Goal: Information Seeking & Learning: Learn about a topic

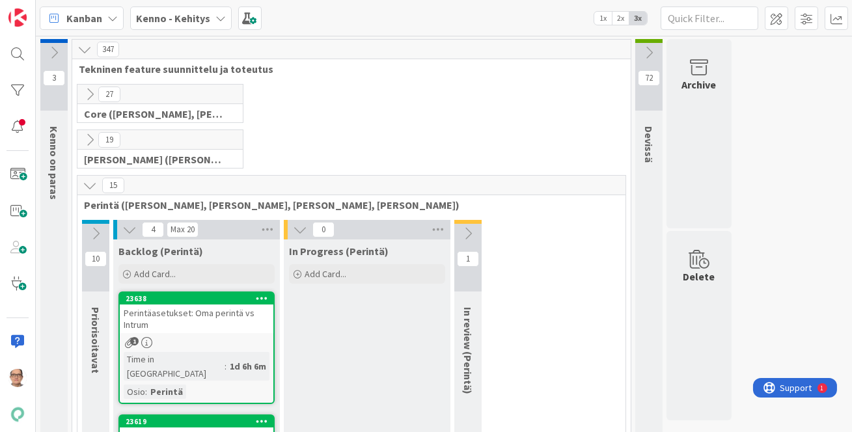
click at [215, 12] on div "Kenno - Kehitys" at bounding box center [181, 18] width 102 height 23
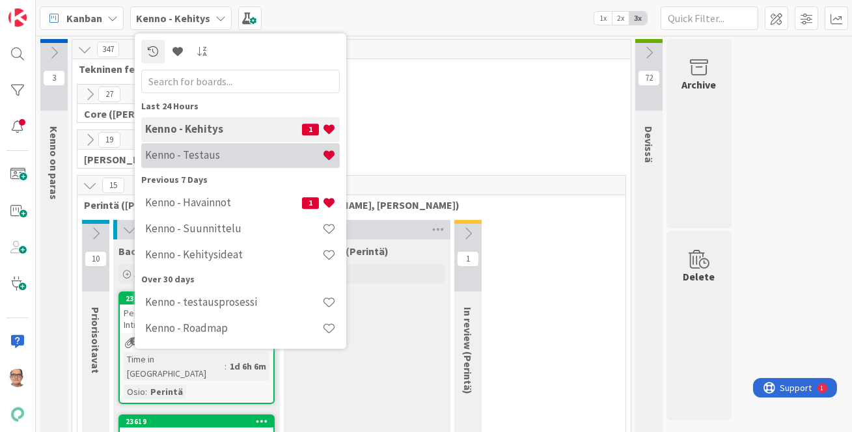
click at [225, 156] on h4 "Kenno - Testaus" at bounding box center [233, 154] width 177 height 13
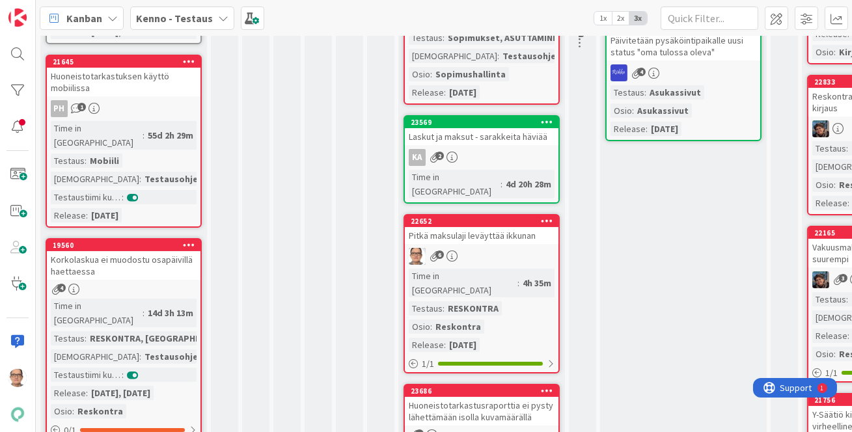
scroll to position [236, 0]
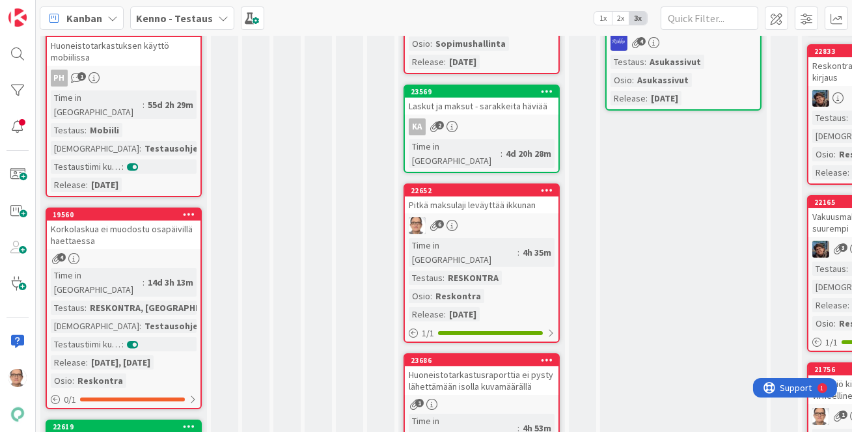
click at [483, 271] on div "RESKONTRA" at bounding box center [472, 278] width 57 height 14
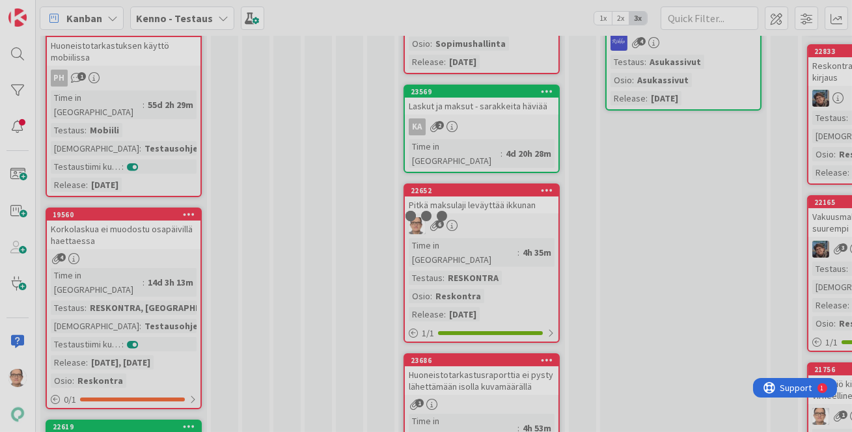
click at [484, 232] on div "65 Testattavissa (Stagingissa) Kortit jotka ovat osa jotain julkaisua ja jotka …" at bounding box center [444, 234] width 816 height 396
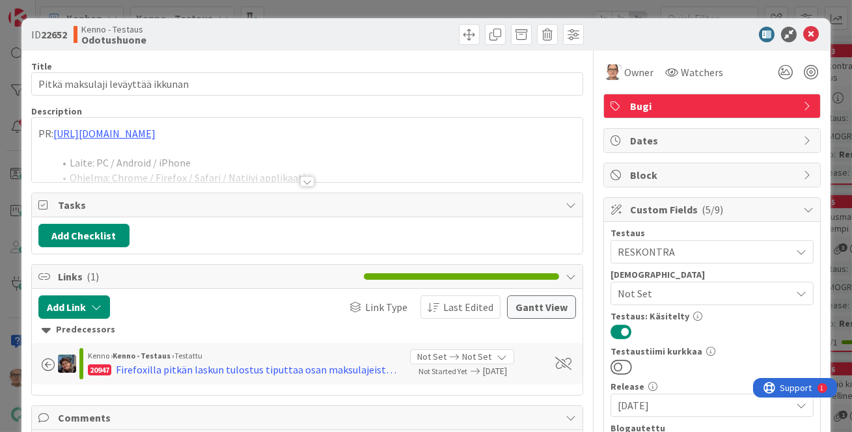
click at [301, 178] on div at bounding box center [307, 181] width 14 height 10
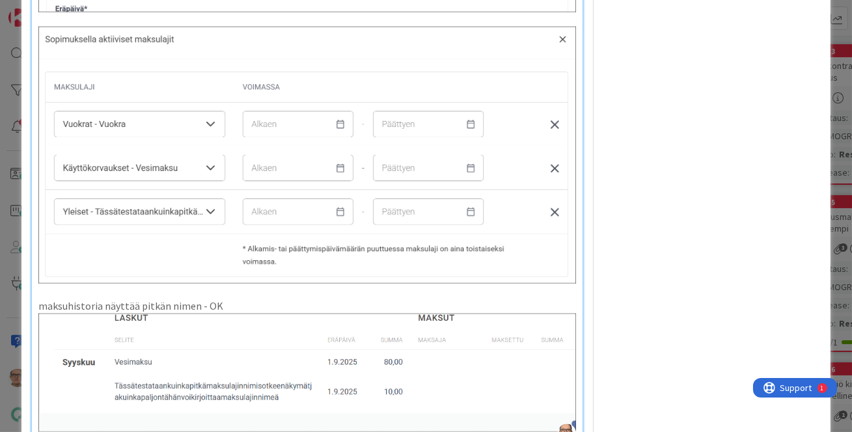
scroll to position [3490, 0]
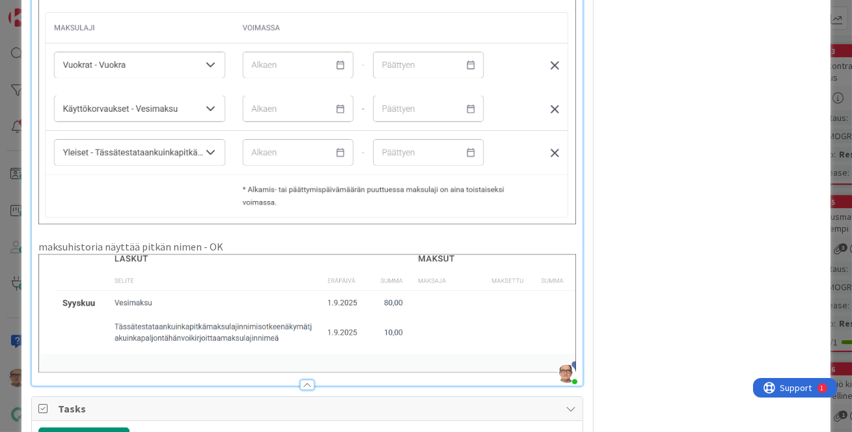
drag, startPoint x: 277, startPoint y: 295, endPoint x: 295, endPoint y: 287, distance: 19.2
click at [181, 292] on img at bounding box center [307, 313] width 538 height 119
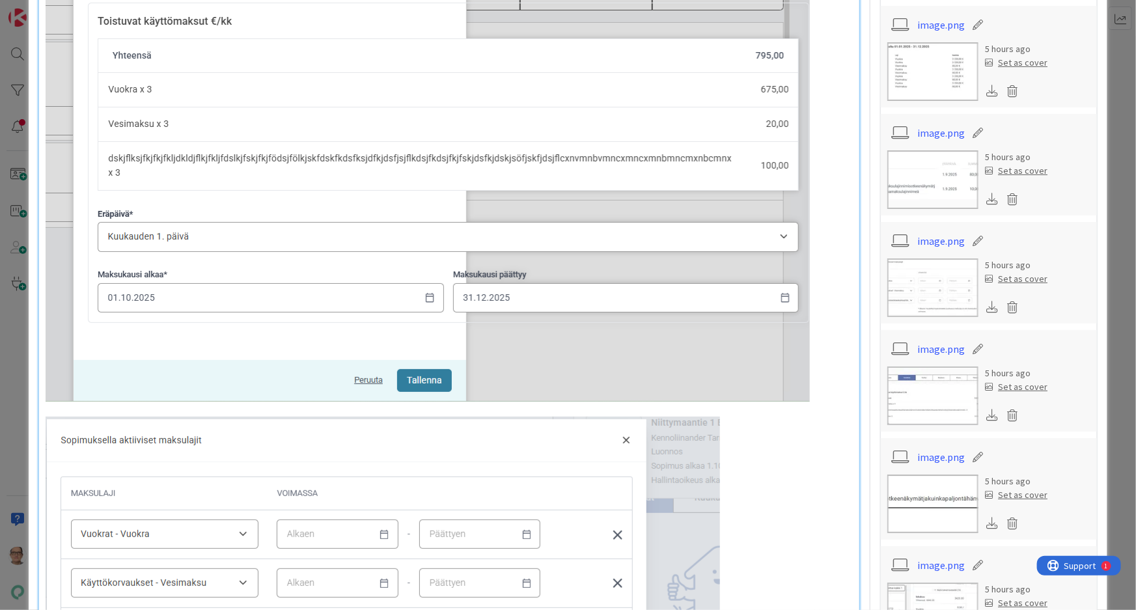
scroll to position [532, 0]
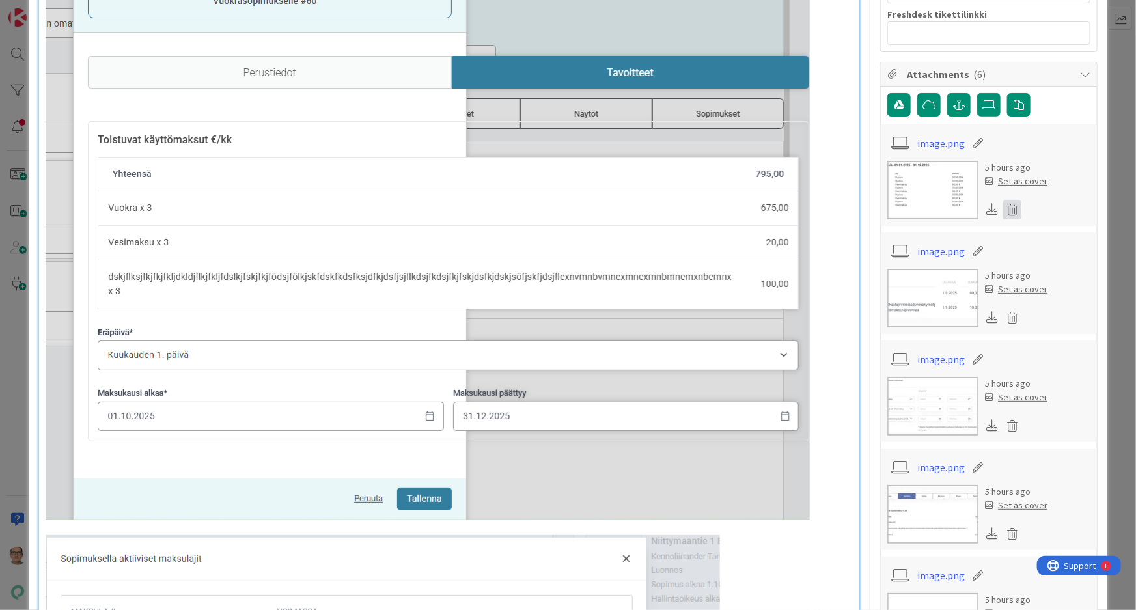
click at [851, 208] on icon at bounding box center [1012, 210] width 18 height 20
click at [851, 267] on button "Delete" at bounding box center [890, 272] width 49 height 23
click at [851, 314] on icon at bounding box center [1012, 318] width 18 height 20
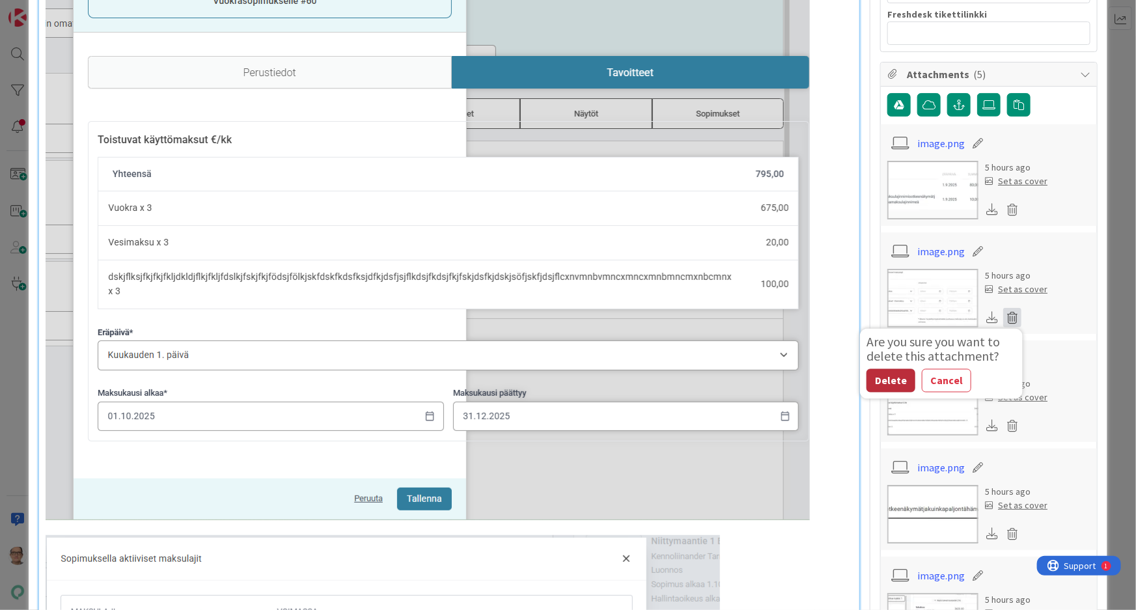
click at [851, 379] on button "Delete" at bounding box center [890, 380] width 49 height 23
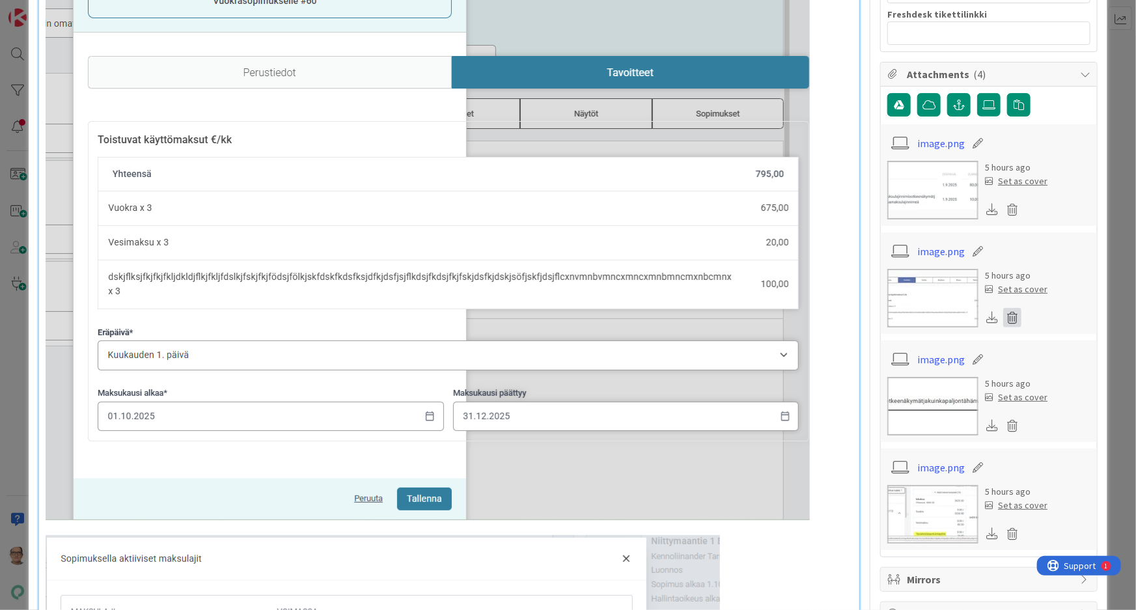
click at [851, 312] on icon at bounding box center [1012, 318] width 18 height 20
click at [851, 376] on button "Delete" at bounding box center [890, 380] width 49 height 23
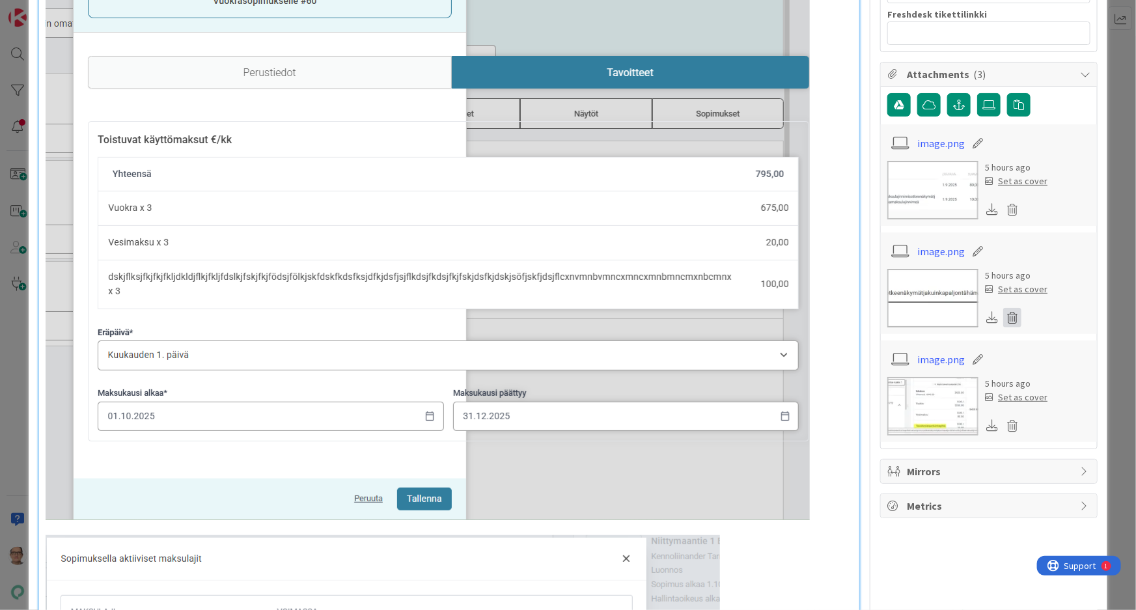
click at [851, 319] on icon at bounding box center [1012, 318] width 18 height 20
click at [851, 383] on button "Delete" at bounding box center [890, 380] width 49 height 23
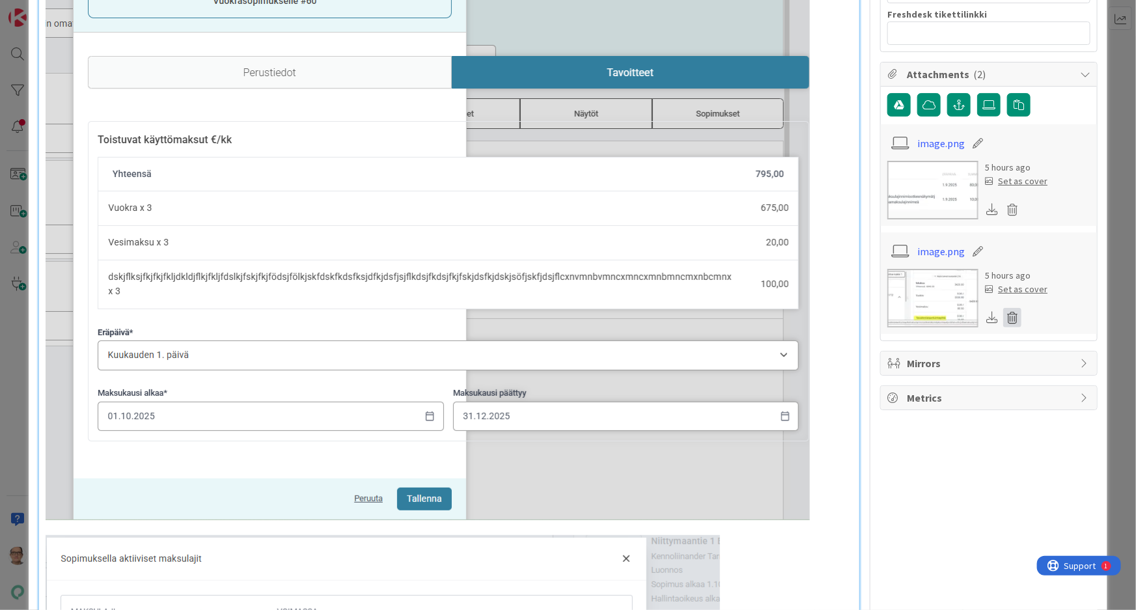
click at [851, 314] on icon at bounding box center [1012, 318] width 18 height 20
click at [851, 384] on button "Delete" at bounding box center [890, 380] width 49 height 23
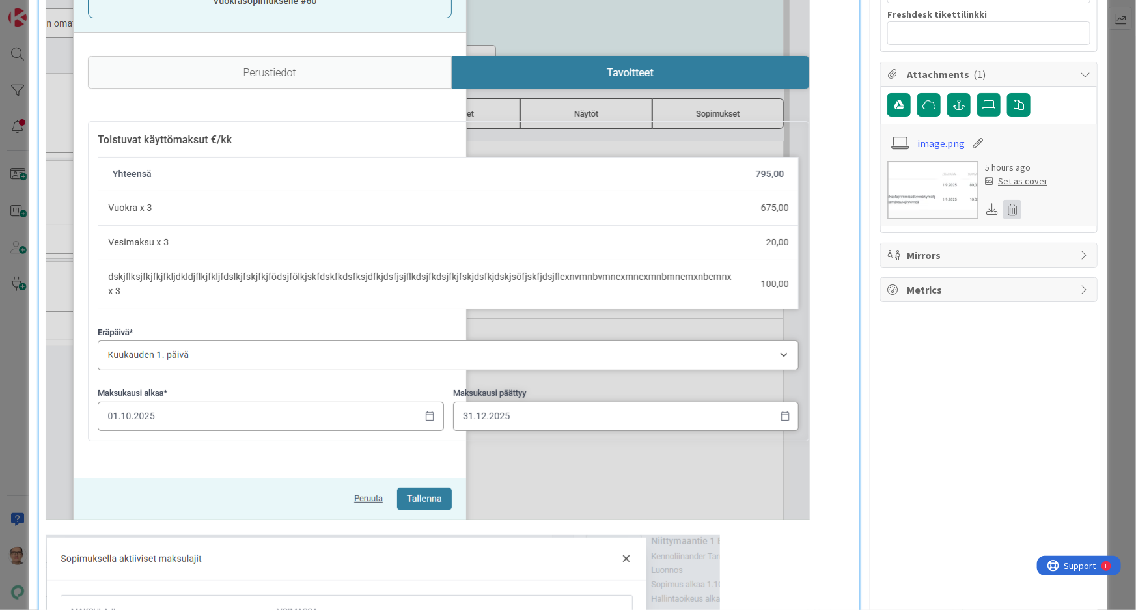
click at [851, 208] on icon at bounding box center [1012, 210] width 18 height 20
click at [851, 276] on button "Delete" at bounding box center [890, 272] width 49 height 23
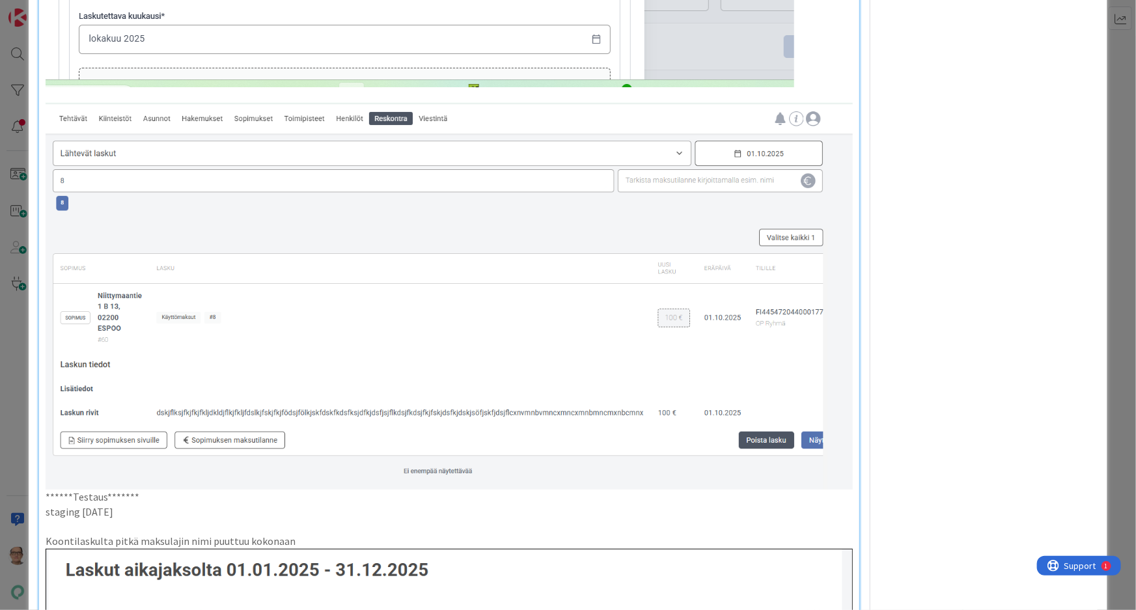
scroll to position [2780, 0]
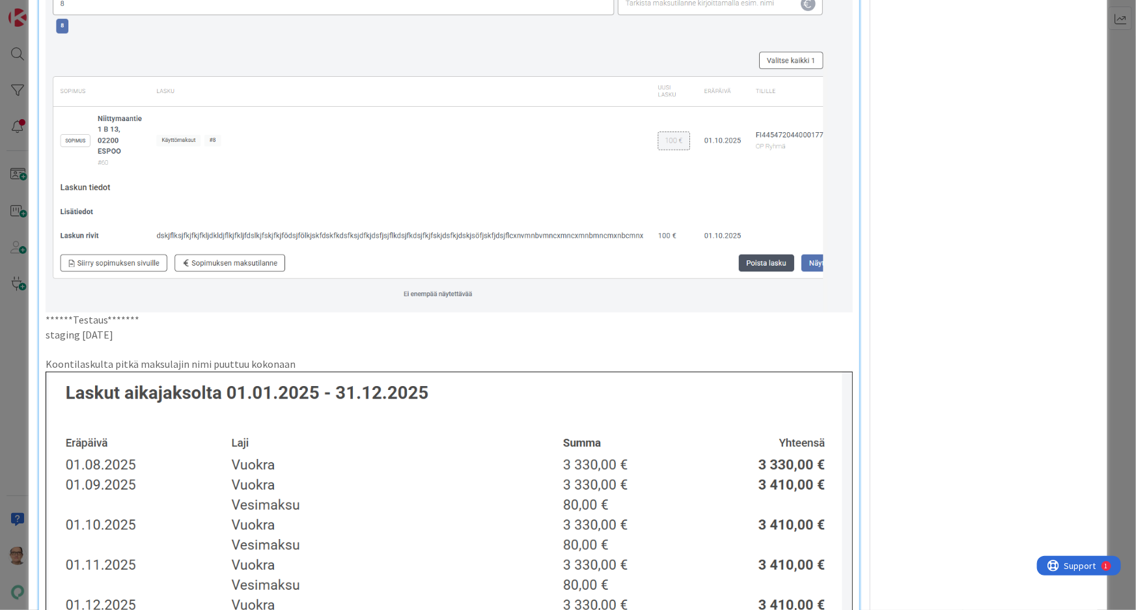
click at [392, 431] on img at bounding box center [450, 538] width 808 height 333
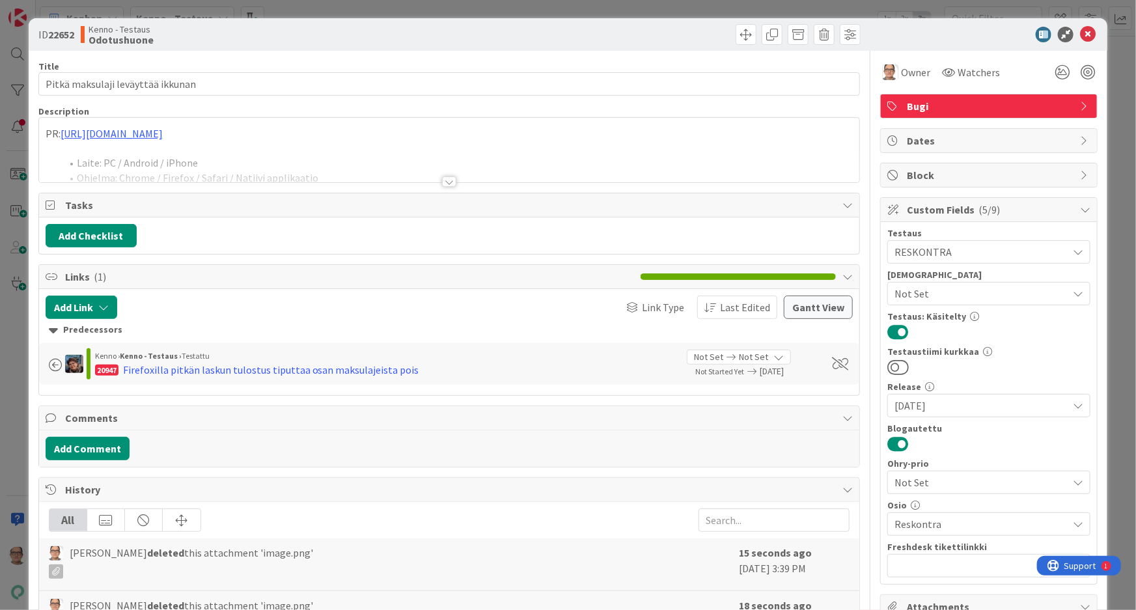
click at [443, 178] on div at bounding box center [449, 181] width 14 height 10
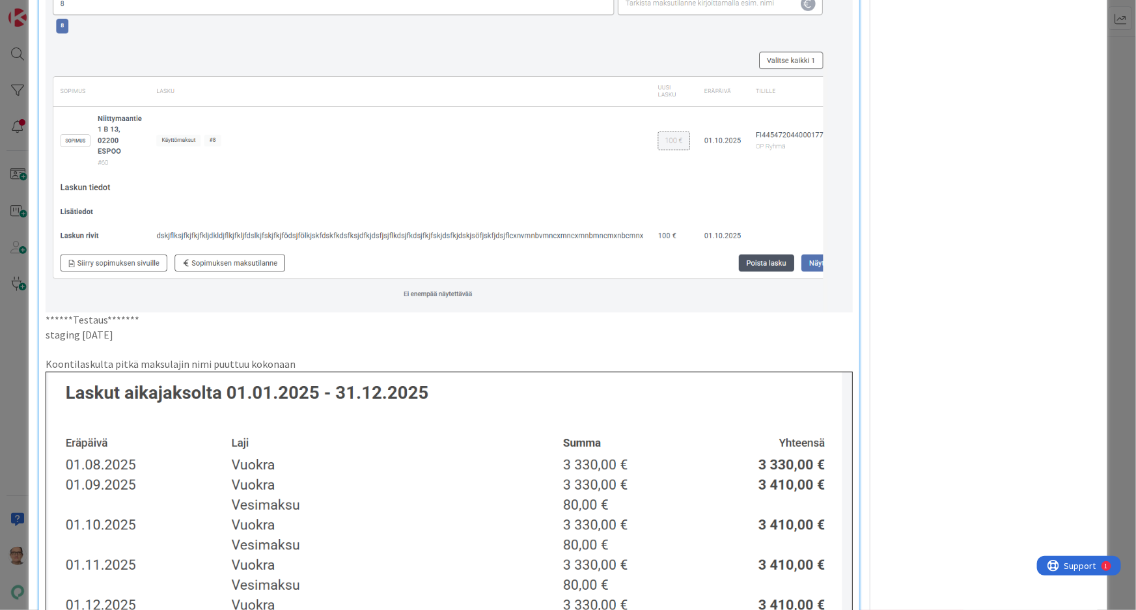
scroll to position [2899, 0]
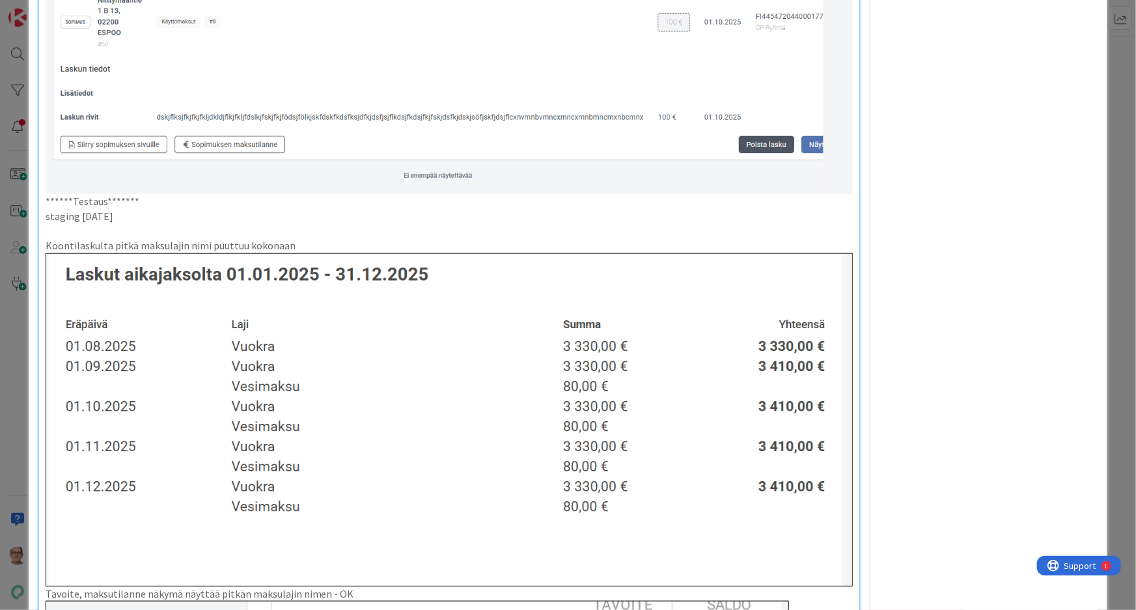
click at [438, 376] on img at bounding box center [450, 419] width 808 height 333
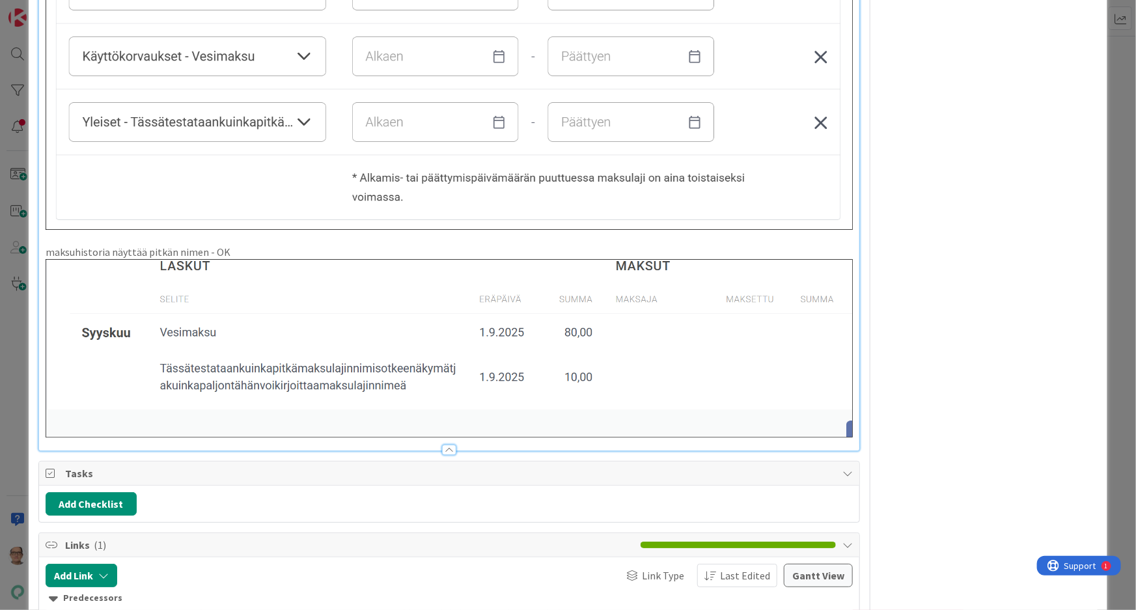
scroll to position [4496, 0]
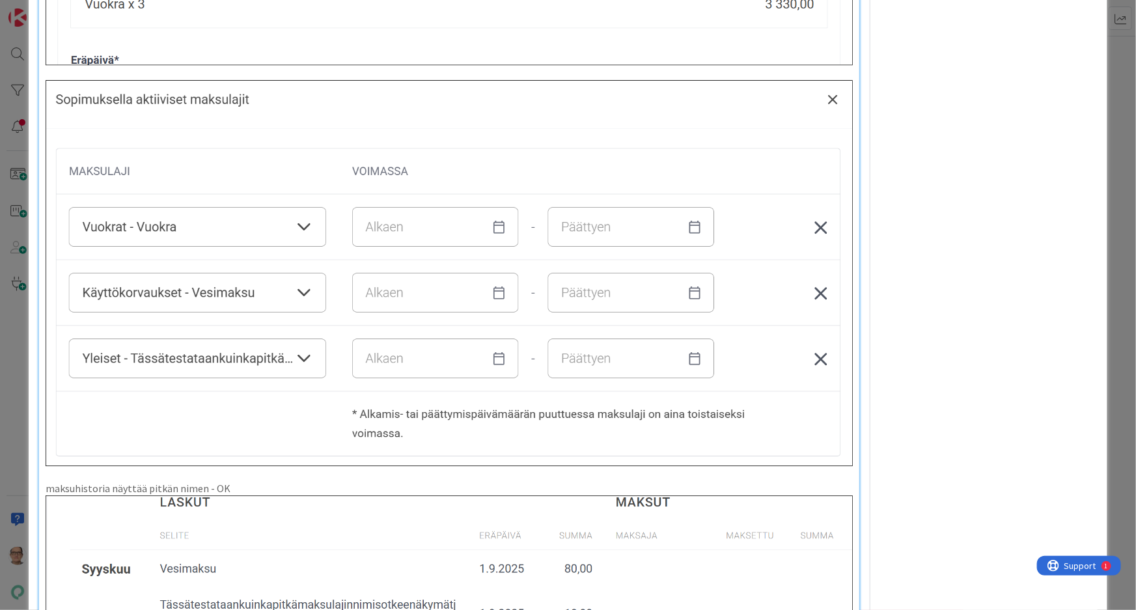
click at [436, 534] on img at bounding box center [450, 584] width 808 height 178
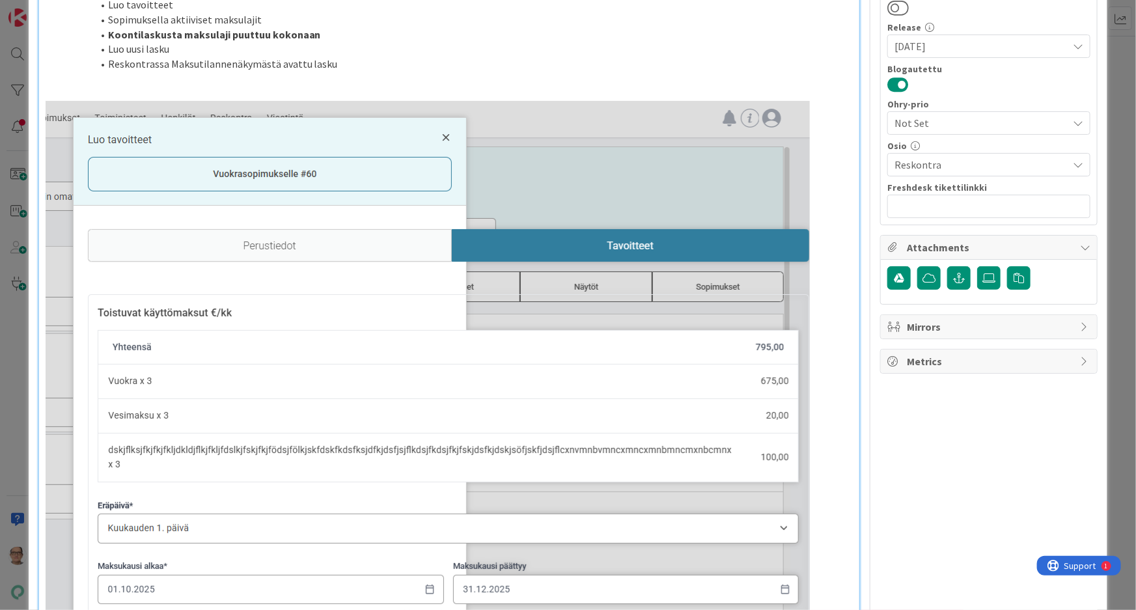
scroll to position [236, 0]
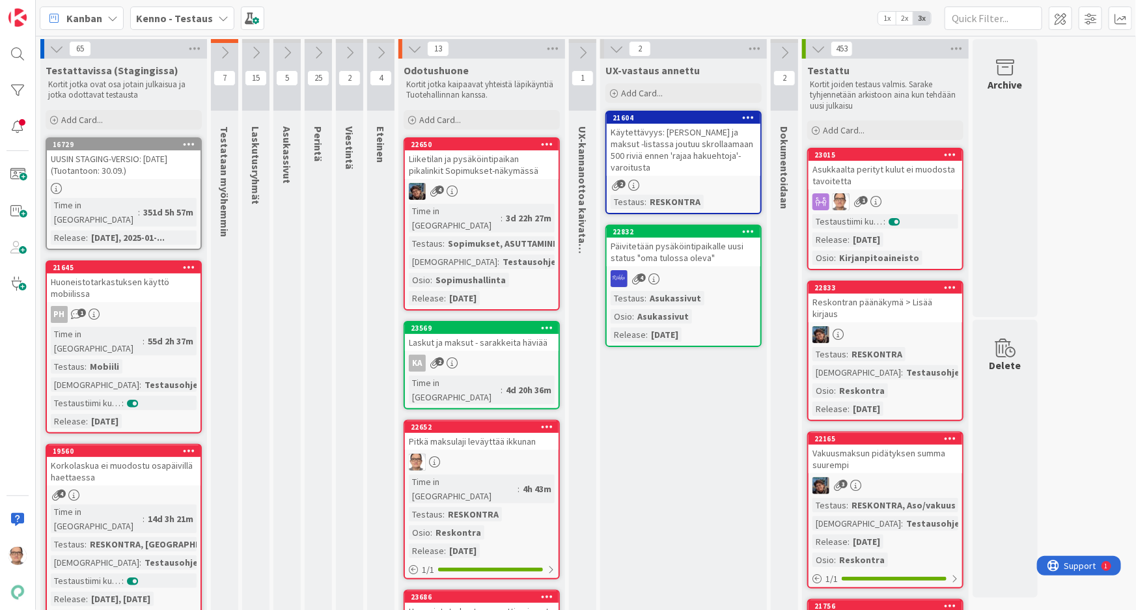
click at [505, 474] on div "Time in Column : 4h 43m Testaus : RESKONTRA Osio : Reskontra Release : 2025-09-…" at bounding box center [482, 515] width 146 height 83
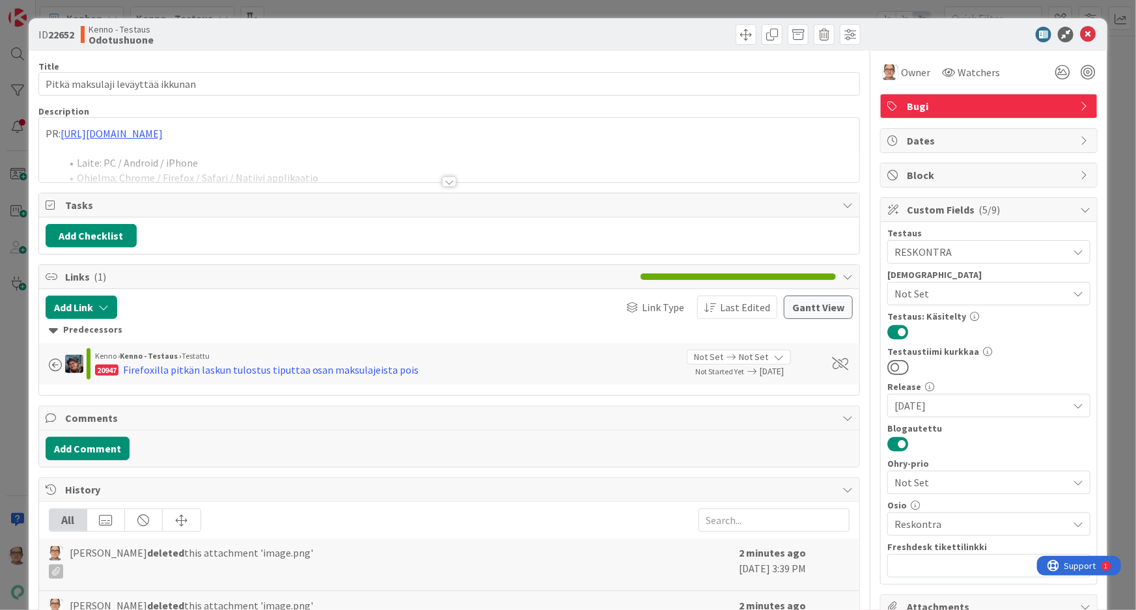
click at [444, 181] on div at bounding box center [449, 181] width 14 height 10
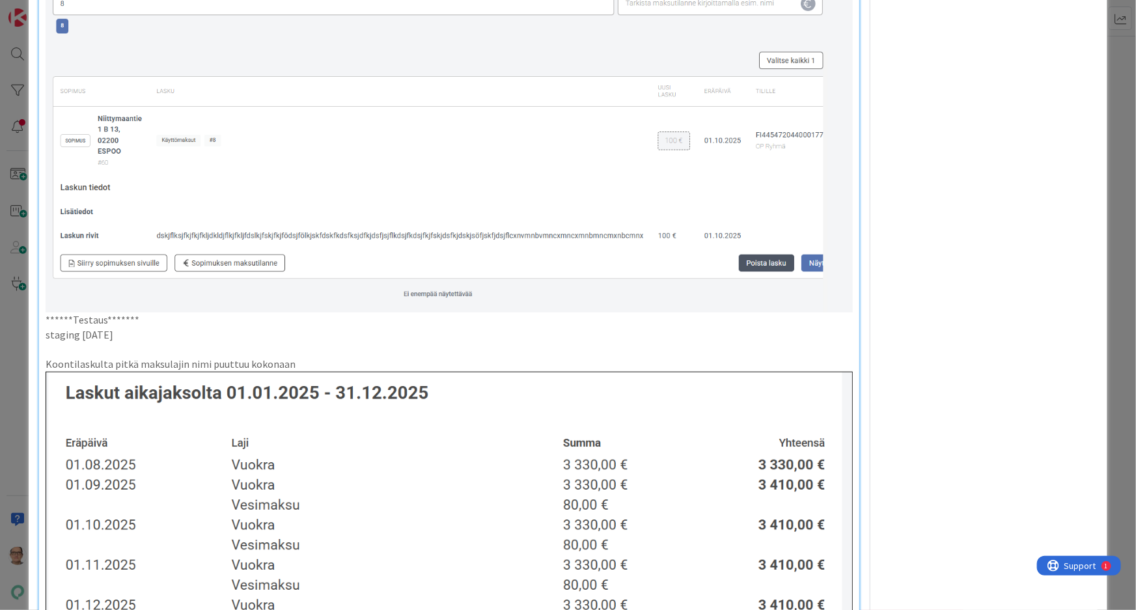
scroll to position [2899, 0]
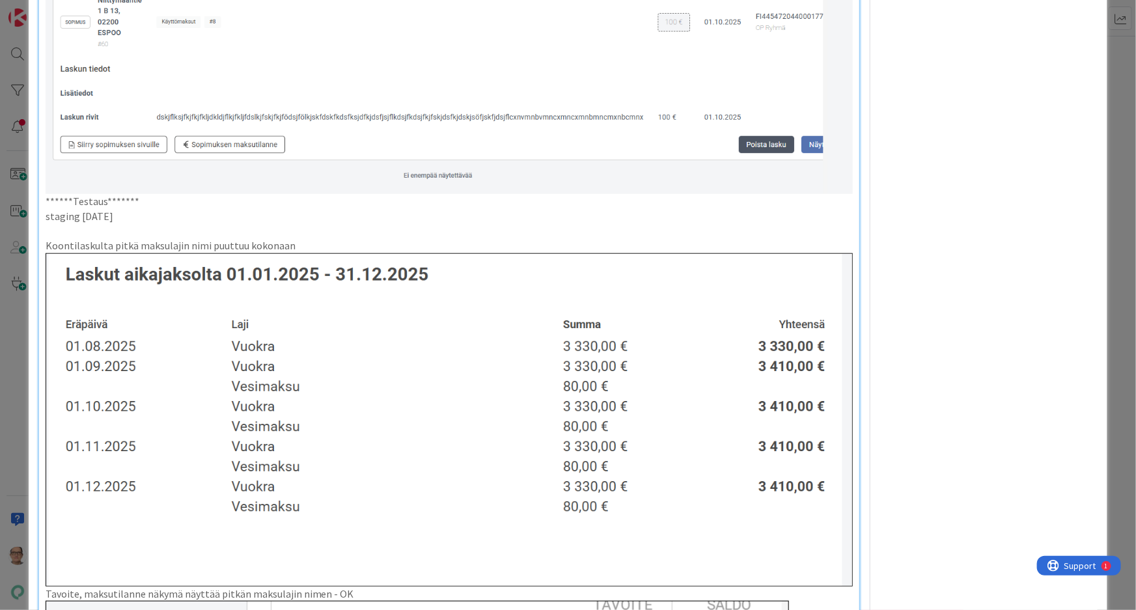
click at [350, 313] on img at bounding box center [450, 419] width 808 height 333
click at [46, 253] on img at bounding box center [450, 419] width 808 height 333
click at [218, 325] on img at bounding box center [450, 419] width 808 height 333
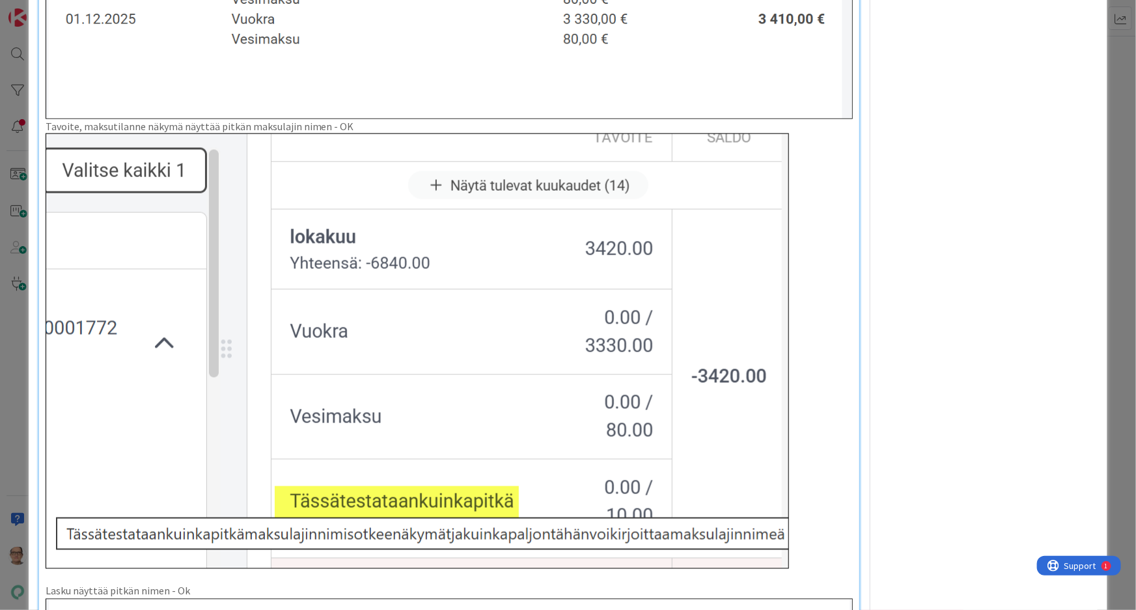
scroll to position [3431, 0]
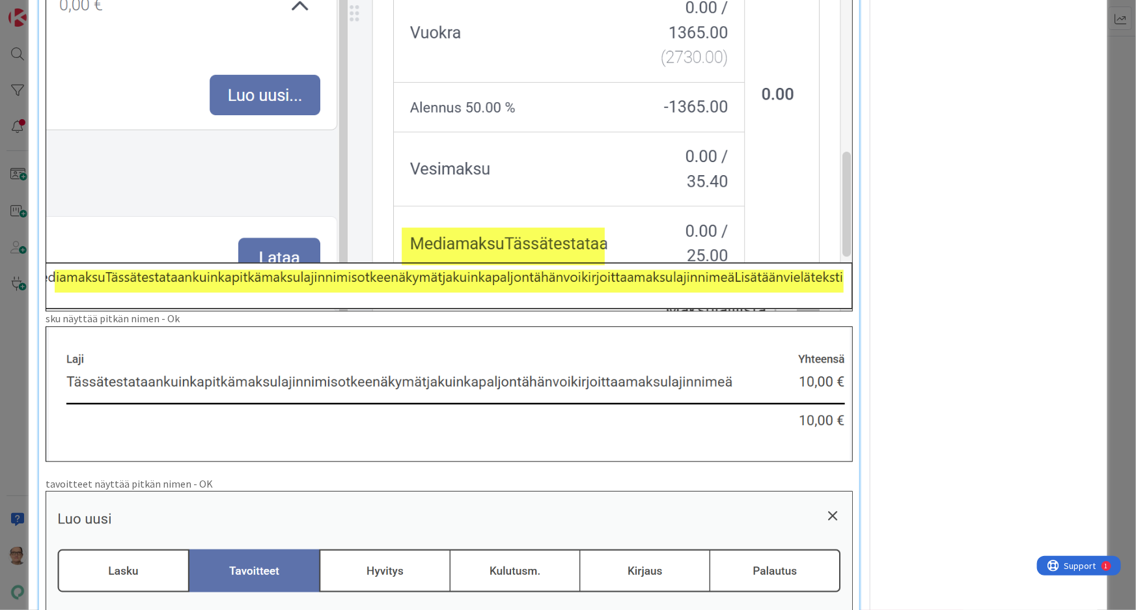
scroll to position [3905, 0]
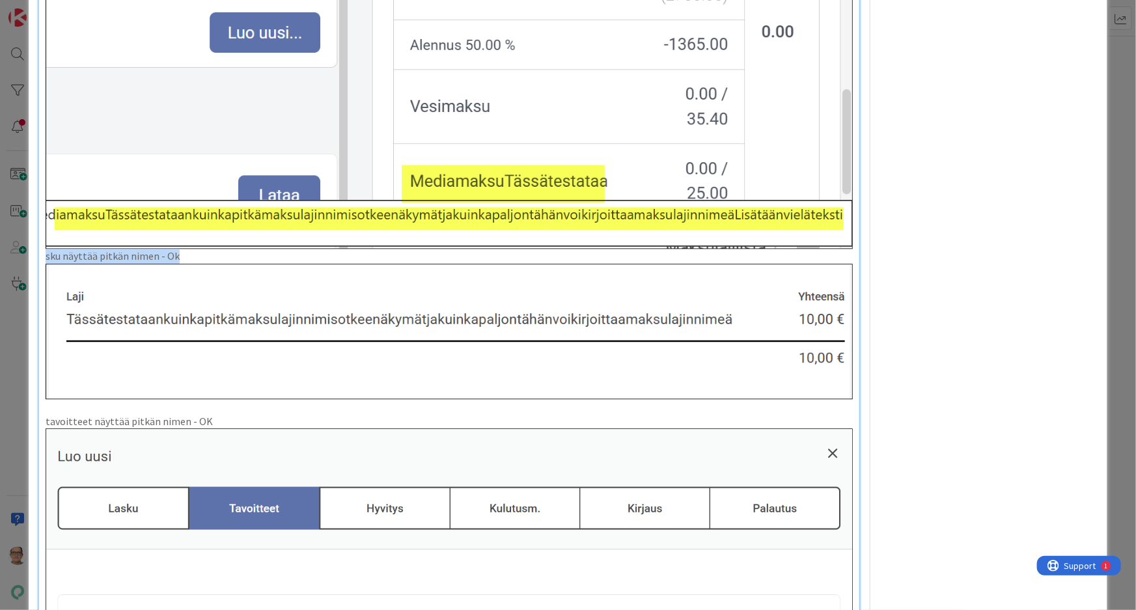
drag, startPoint x: 169, startPoint y: 241, endPoint x: 38, endPoint y: 239, distance: 130.8
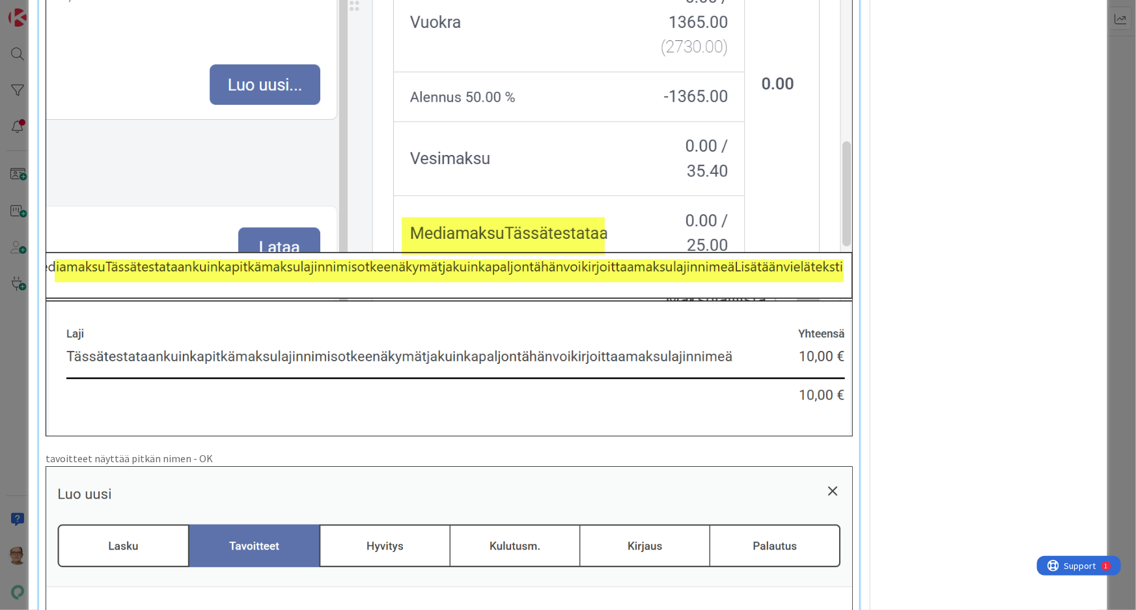
scroll to position [3905, 0]
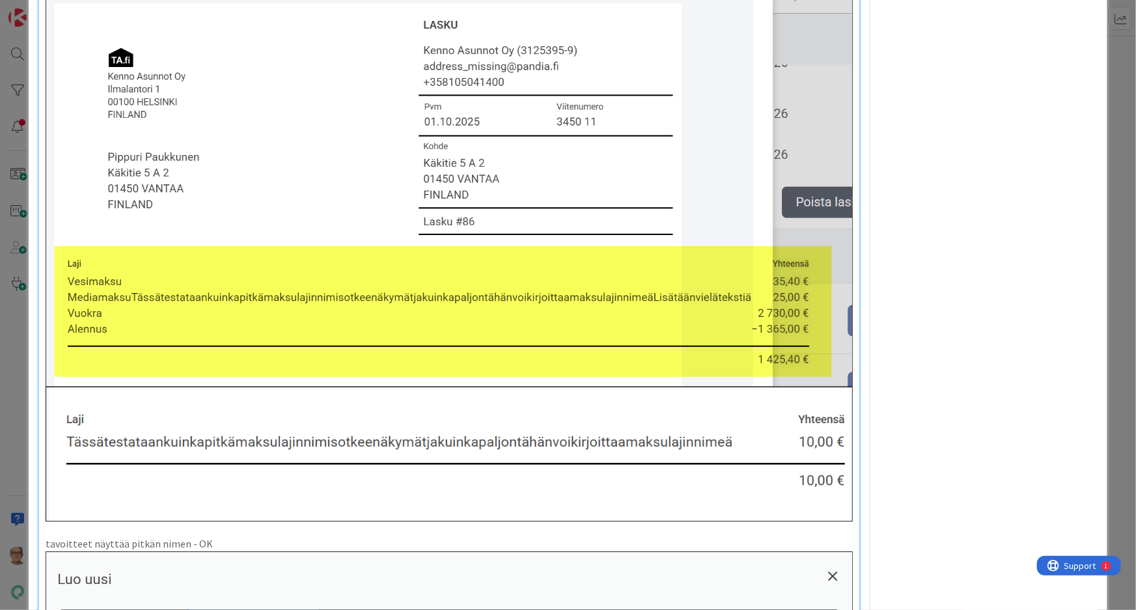
scroll to position [4261, 0]
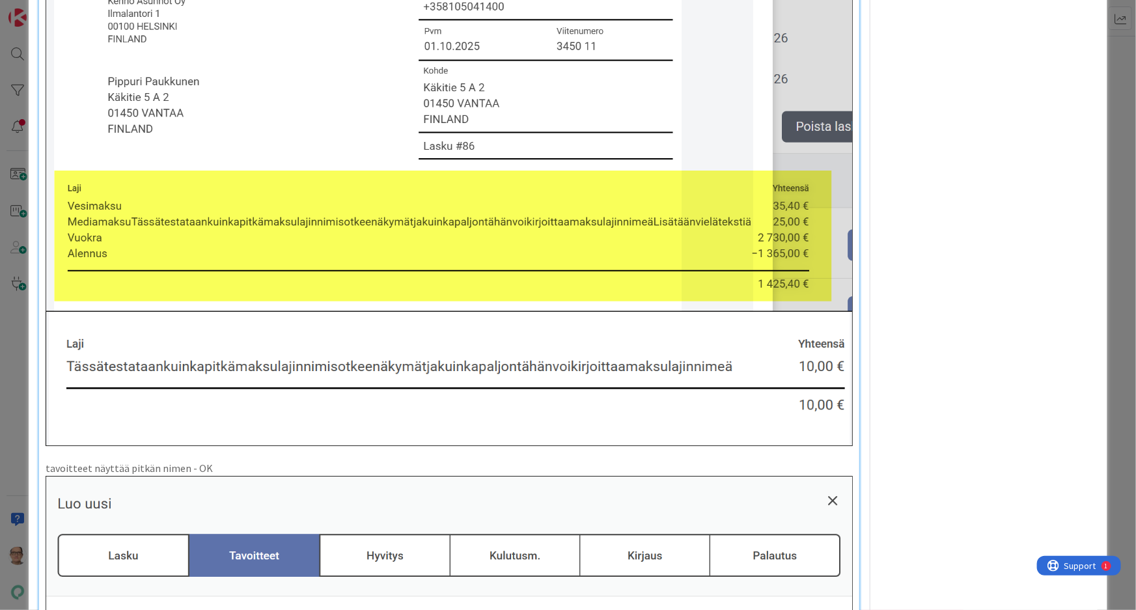
click at [146, 355] on img at bounding box center [450, 378] width 808 height 135
click at [147, 351] on img at bounding box center [450, 378] width 808 height 135
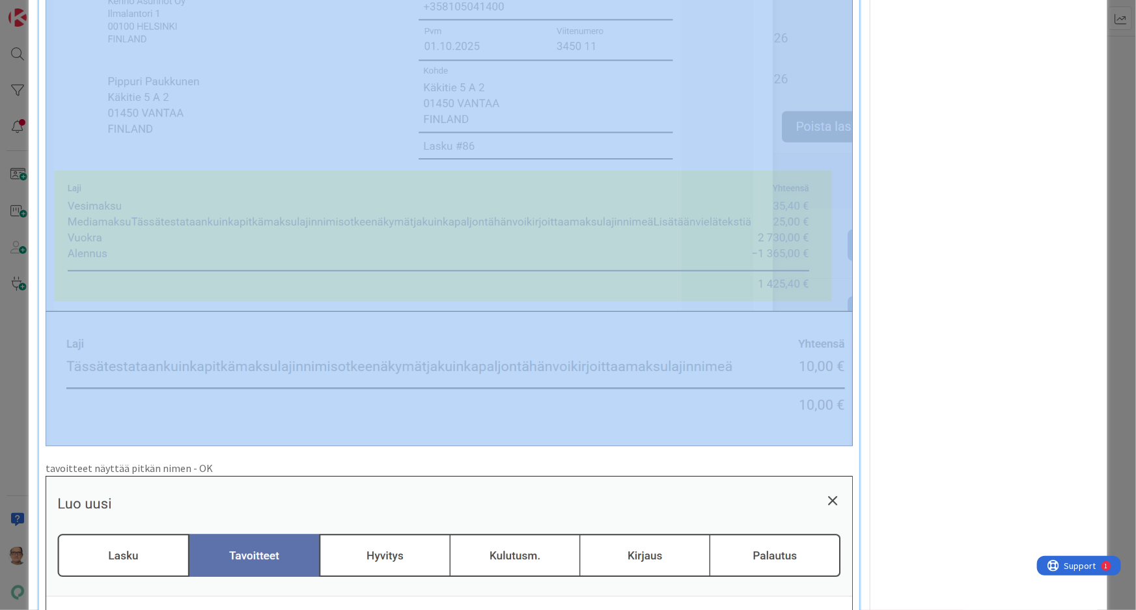
drag, startPoint x: 71, startPoint y: 326, endPoint x: 485, endPoint y: 450, distance: 432.8
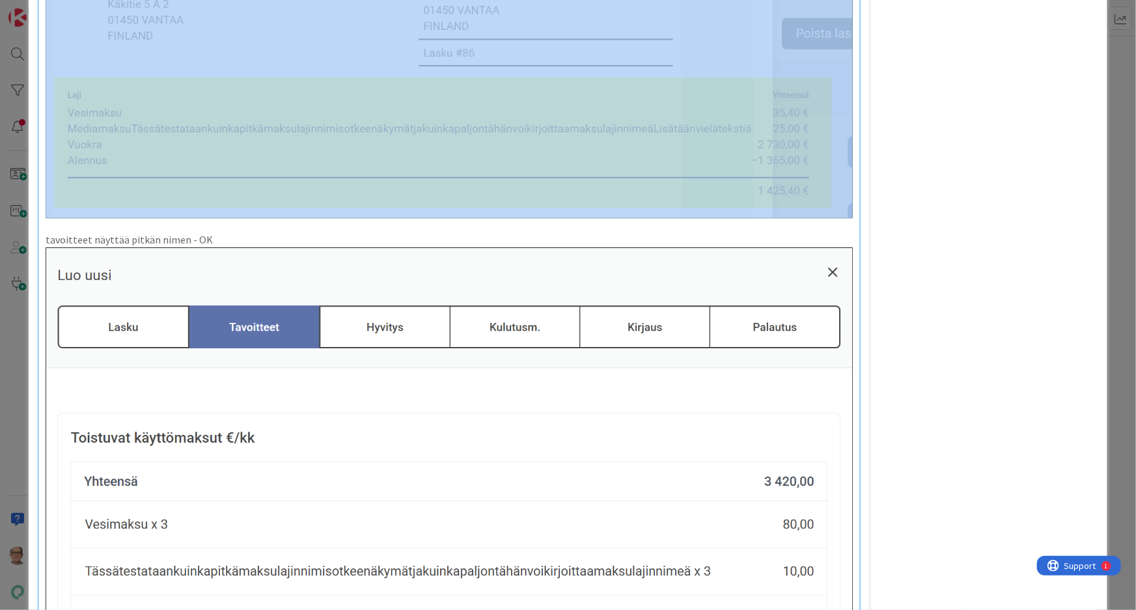
scroll to position [4405, 0]
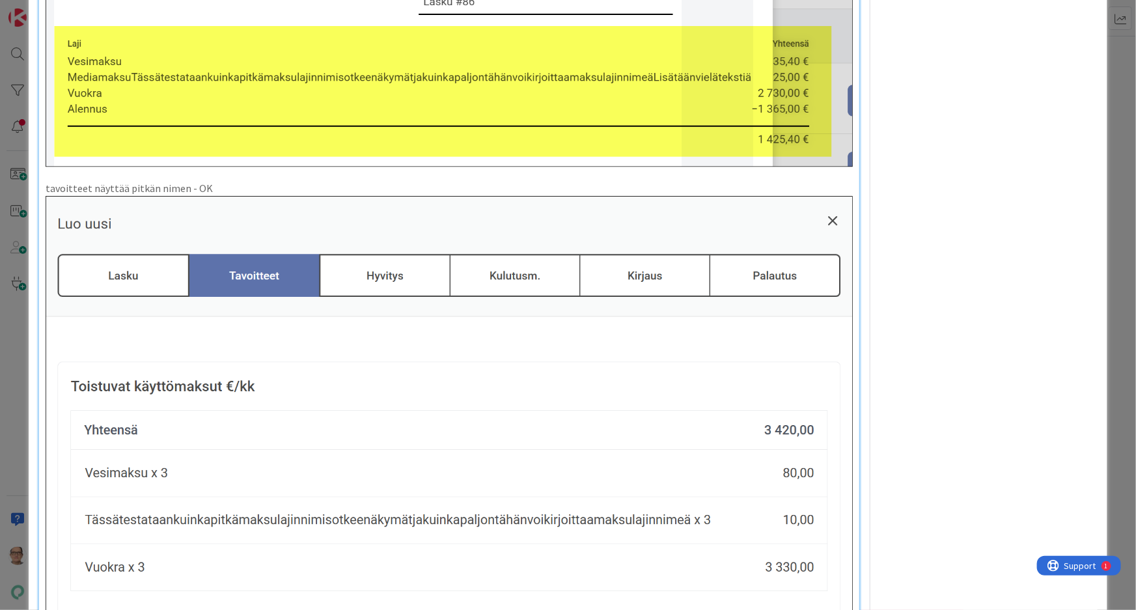
click at [215, 181] on p "tavoitteet näyttää pitkän nimen - OK" at bounding box center [450, 188] width 808 height 15
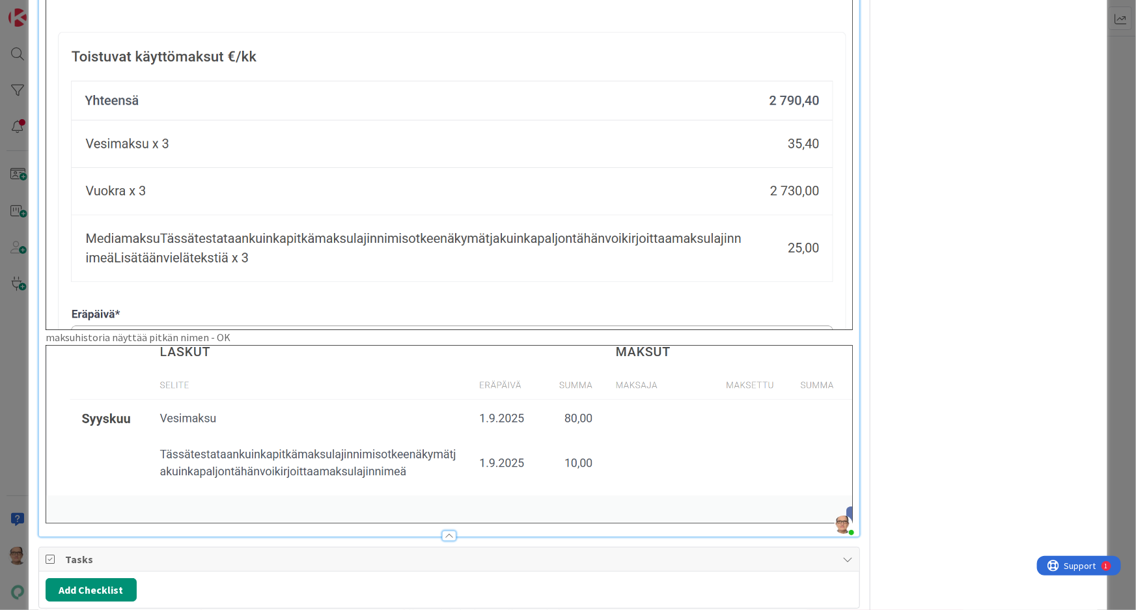
scroll to position [4701, 0]
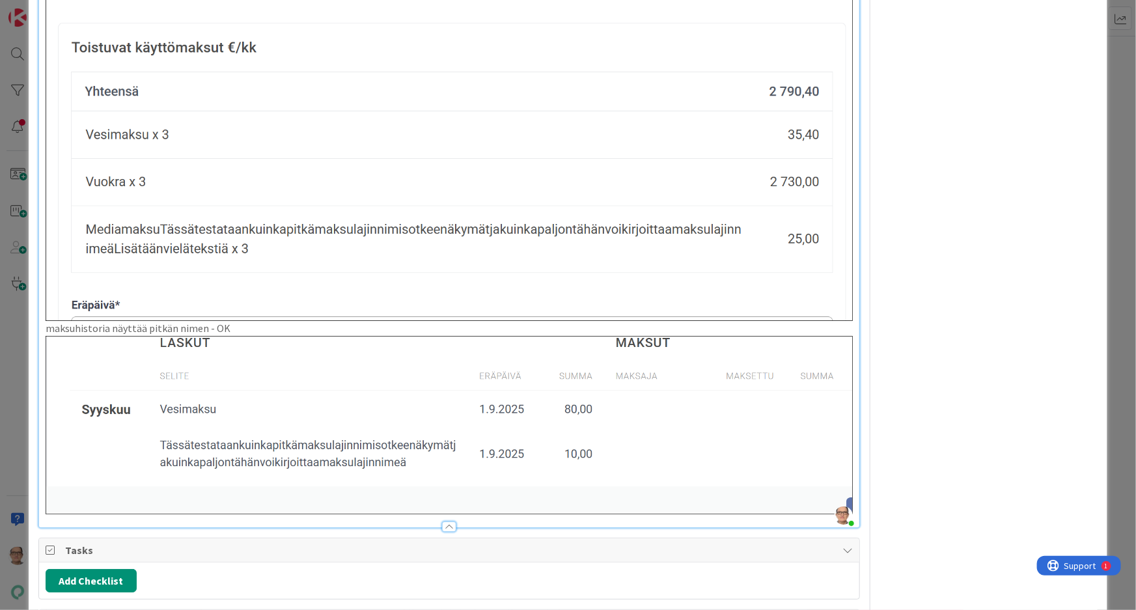
click at [241, 321] on p "maksuhistoria näyttää pitkän nimen - OK" at bounding box center [450, 328] width 808 height 15
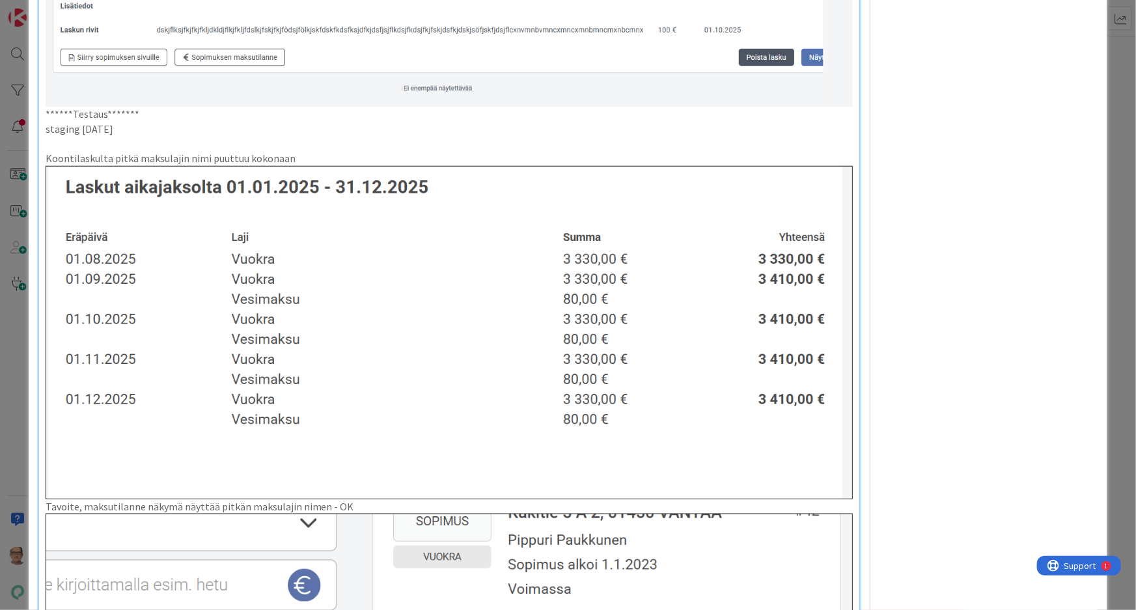
scroll to position [2985, 0]
drag, startPoint x: 295, startPoint y: 150, endPoint x: 187, endPoint y: 156, distance: 108.2
click at [187, 156] on p "Koontilaskulta pitkä maksulajin nimi puuttuu kokonaan" at bounding box center [450, 159] width 808 height 15
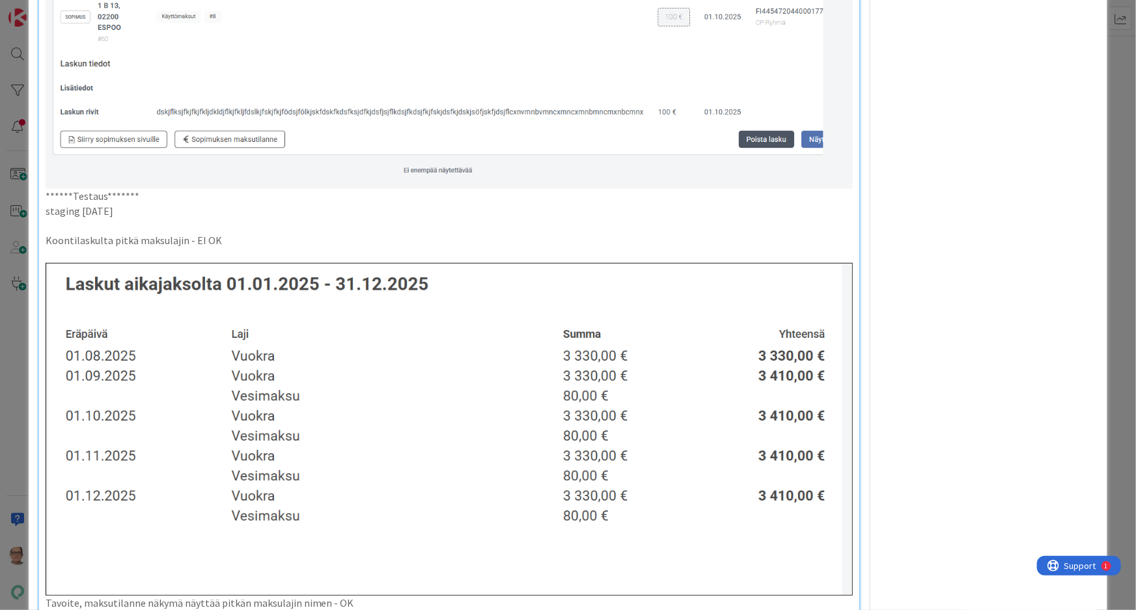
scroll to position [2867, 0]
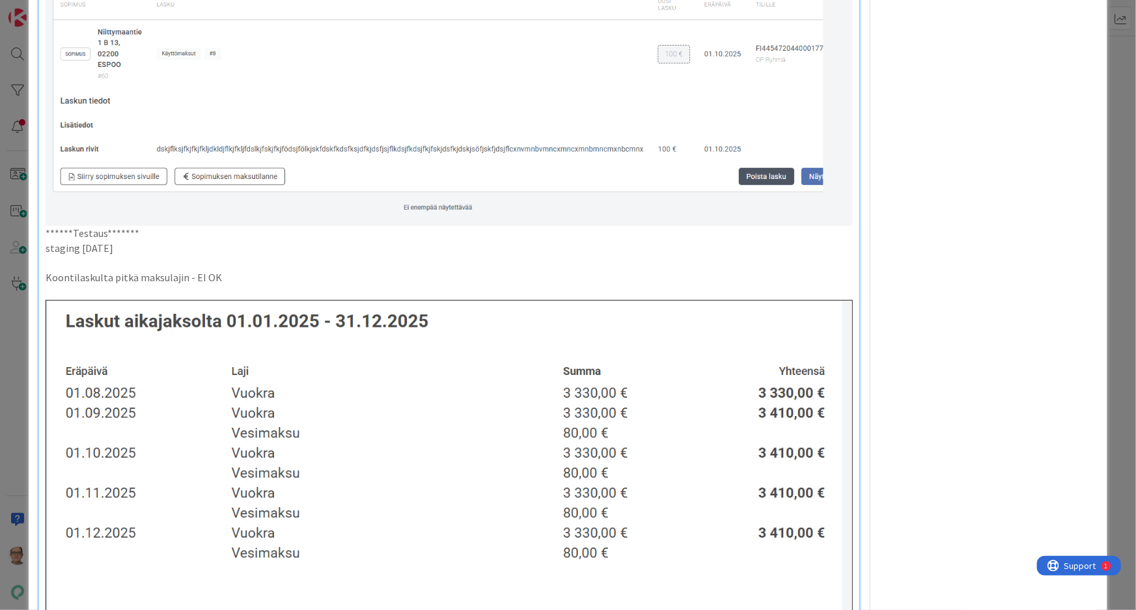
click at [235, 285] on p at bounding box center [450, 292] width 808 height 15
click at [225, 276] on p "Koontilaskulta pitkä maksulajin - EI OK" at bounding box center [450, 277] width 808 height 15
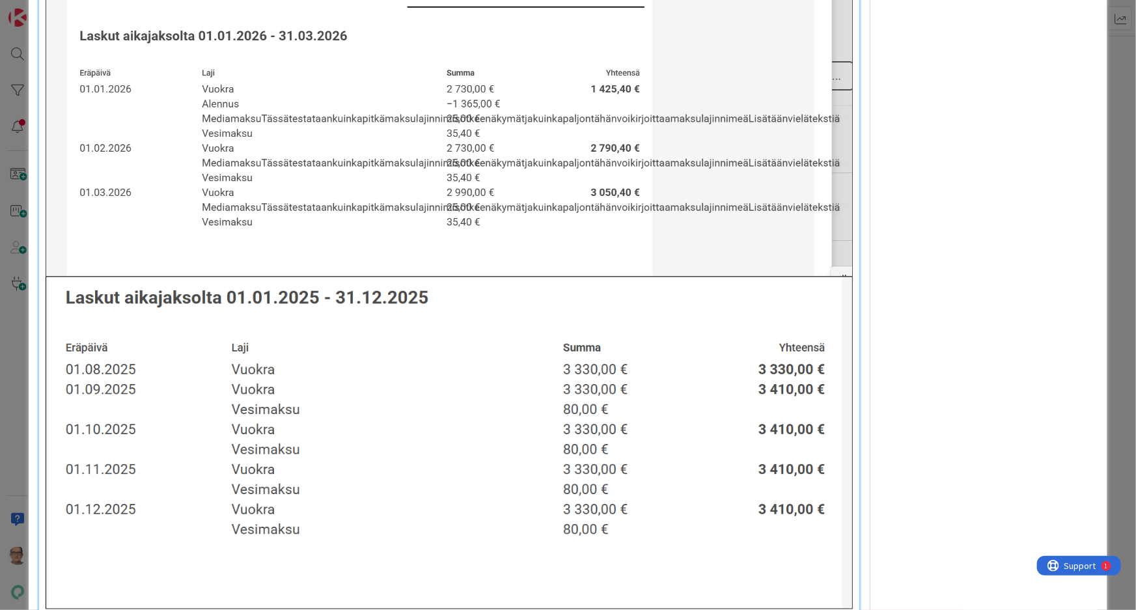
scroll to position [3399, 0]
click at [227, 345] on img at bounding box center [450, 442] width 808 height 333
click at [221, 346] on img at bounding box center [450, 442] width 808 height 333
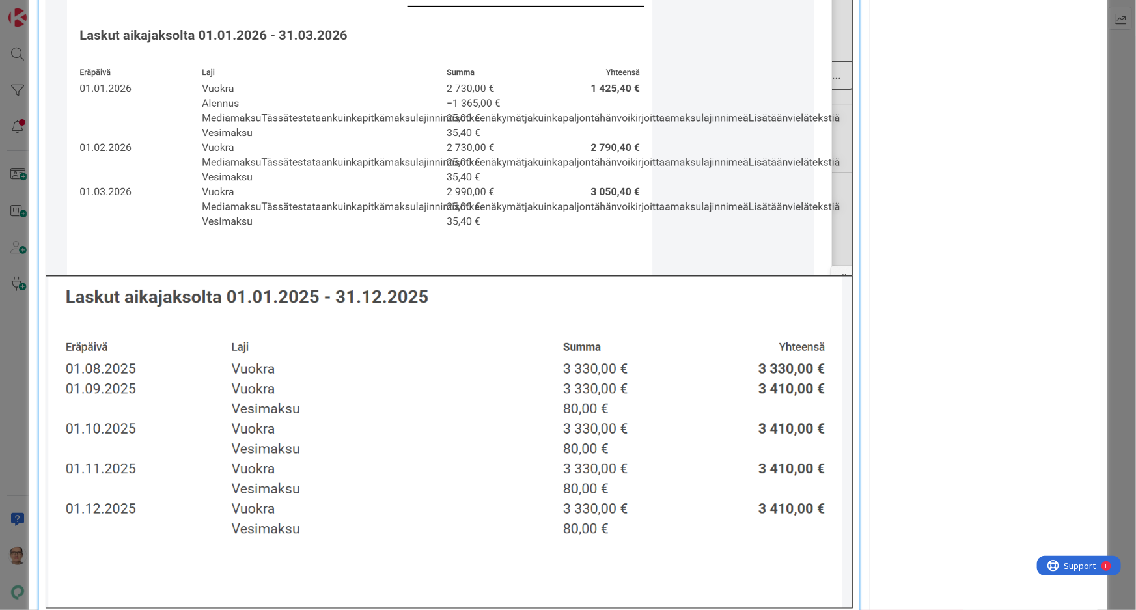
click at [828, 244] on img at bounding box center [450, 14] width 808 height 523
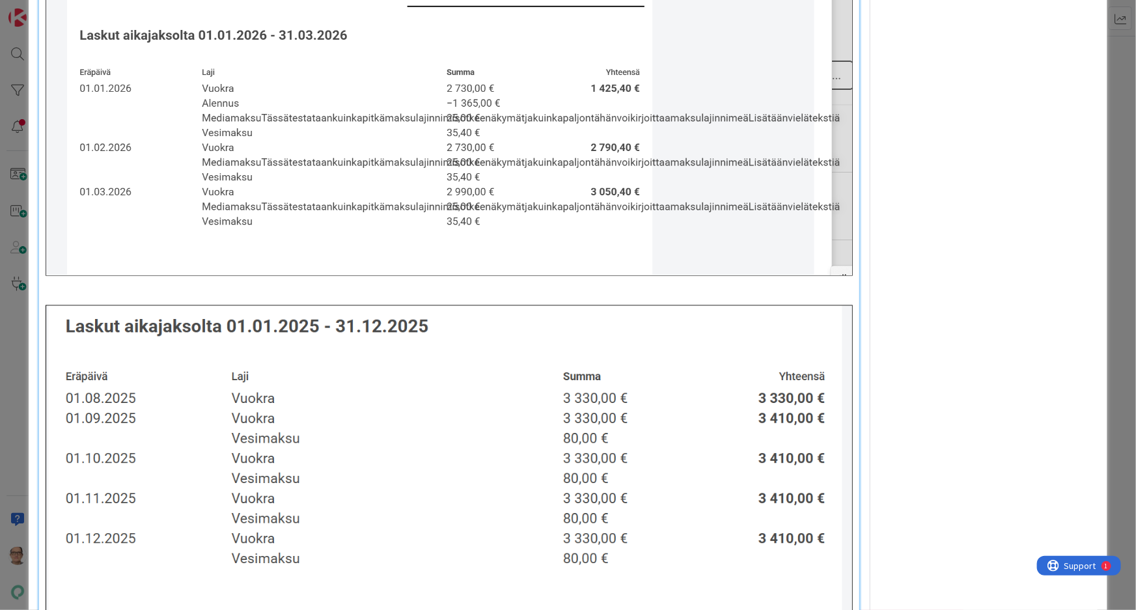
scroll to position [3414, 0]
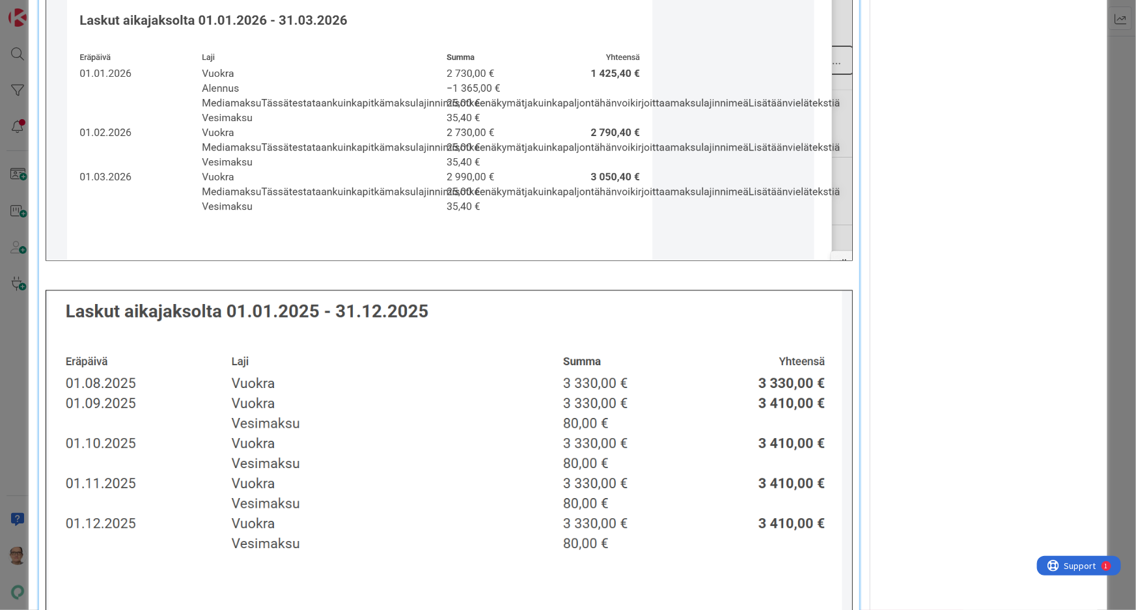
drag, startPoint x: 244, startPoint y: 396, endPoint x: 247, endPoint y: 388, distance: 9.1
click at [246, 390] on img at bounding box center [450, 456] width 808 height 333
click at [234, 375] on img at bounding box center [450, 456] width 808 height 333
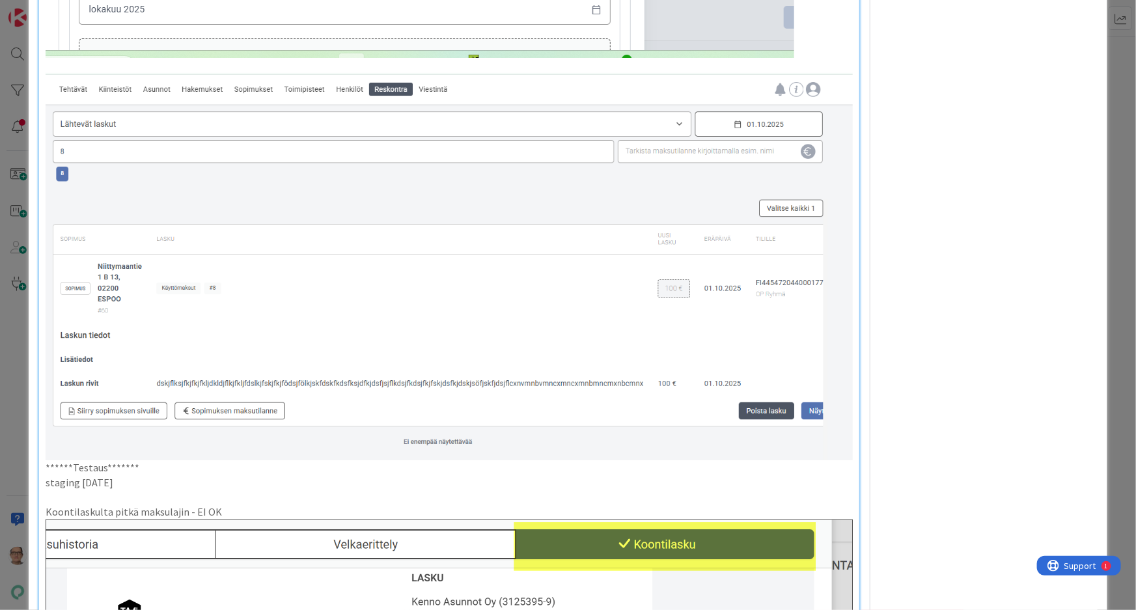
scroll to position [2704, 0]
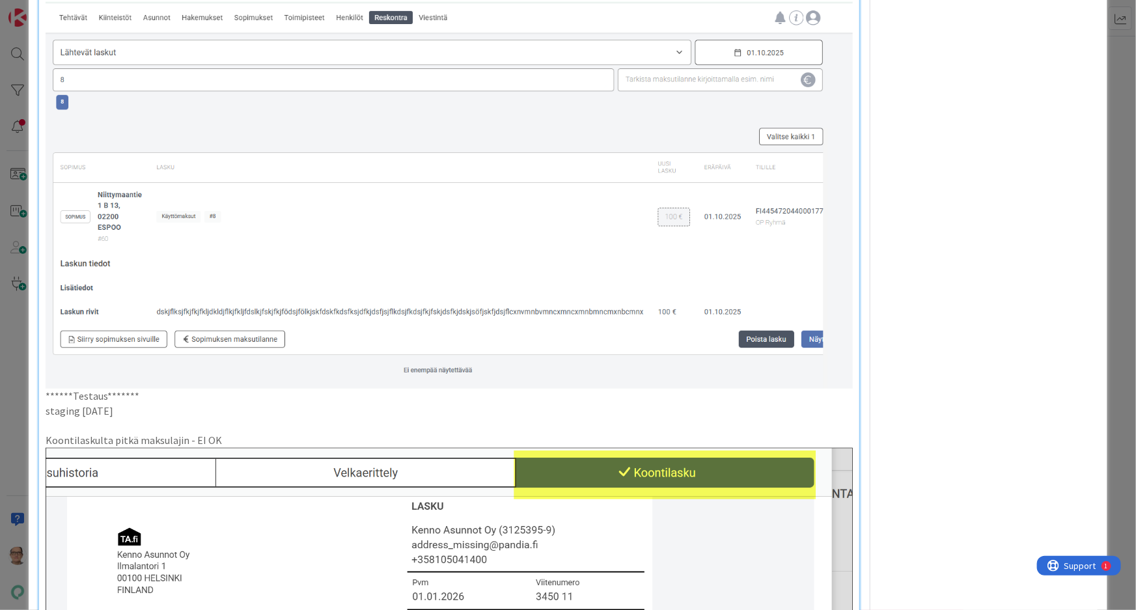
click at [158, 409] on p "staging [DATE]" at bounding box center [450, 410] width 808 height 15
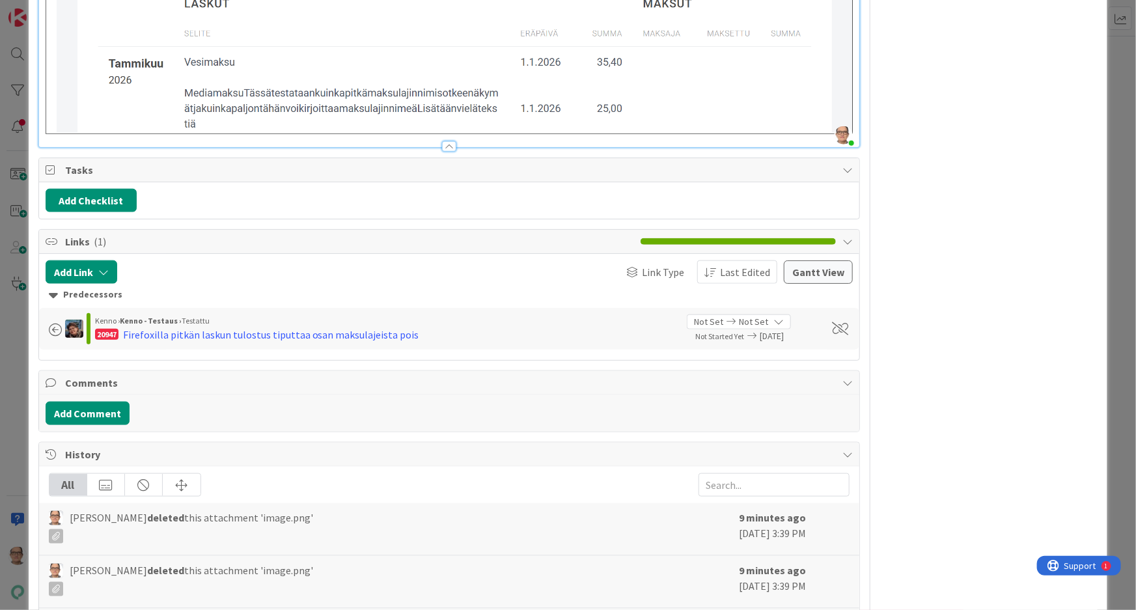
scroll to position [5366, 0]
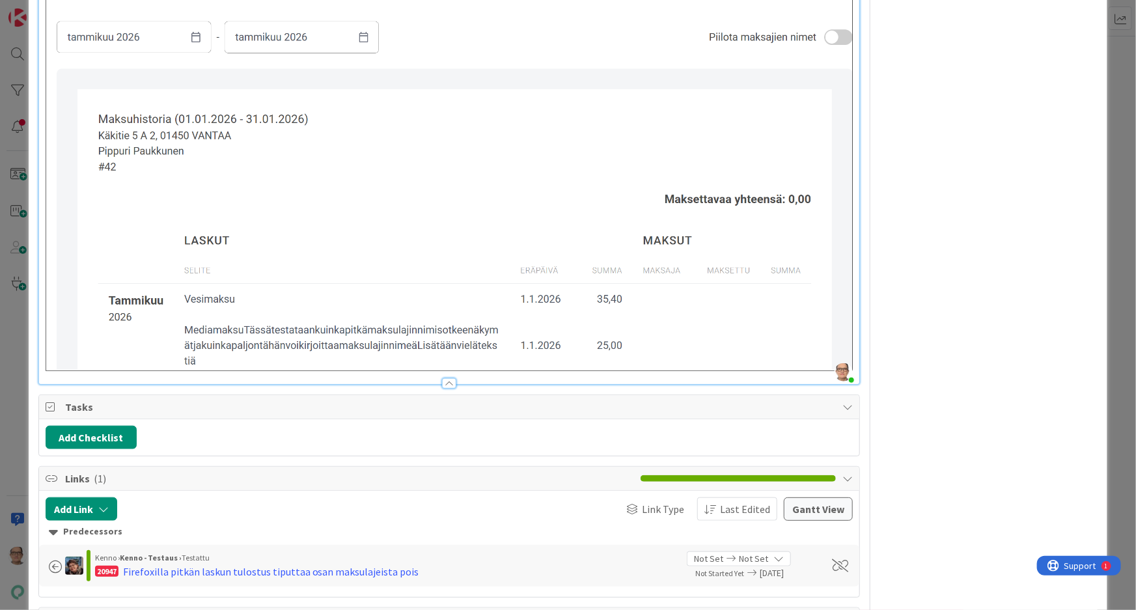
click at [446, 378] on div at bounding box center [449, 383] width 14 height 10
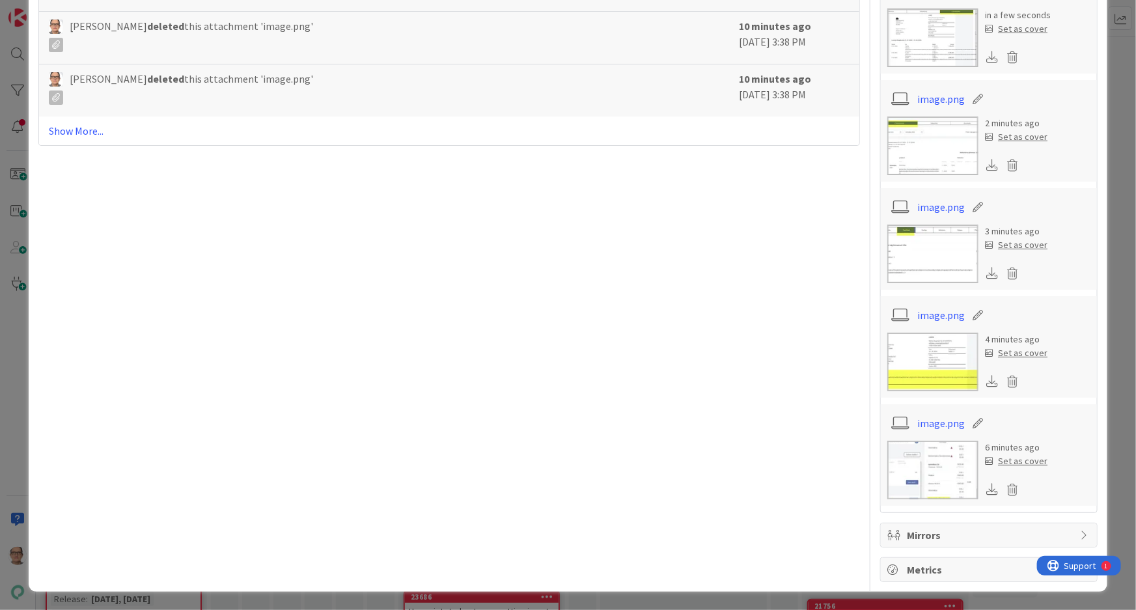
scroll to position [683, 0]
